Goal: Task Accomplishment & Management: Manage account settings

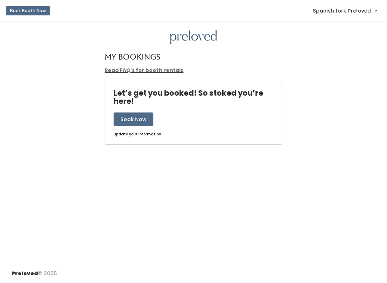
click at [360, 13] on span "Spanish fork Preloved" at bounding box center [342, 11] width 58 height 8
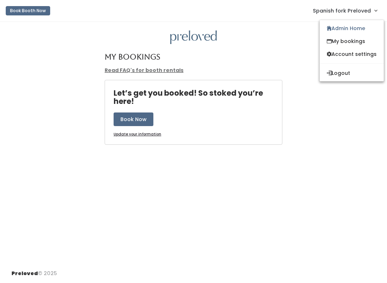
click at [352, 36] on link "My bookings" at bounding box center [352, 41] width 64 height 13
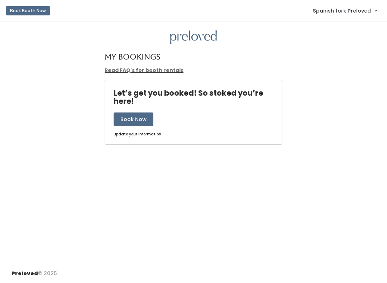
click at [352, 15] on link "Spanish fork Preloved" at bounding box center [345, 10] width 79 height 15
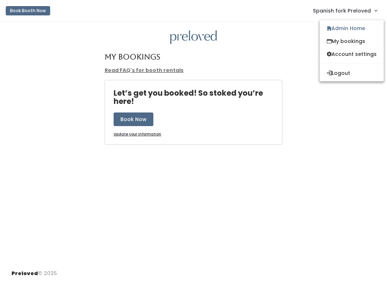
click at [349, 25] on link "Admin Home" at bounding box center [352, 28] width 64 height 13
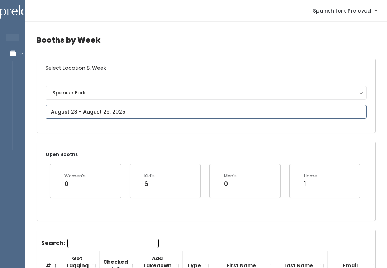
click at [93, 108] on input "text" at bounding box center [206, 112] width 321 height 14
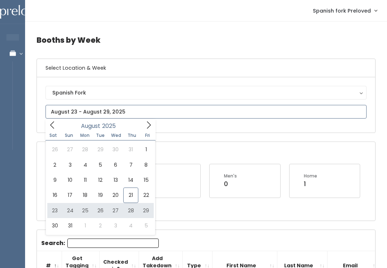
type input "[DATE] to [DATE]"
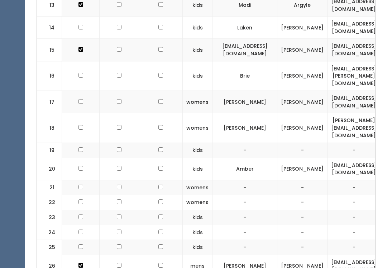
scroll to position [590, 0]
